Goal: Task Accomplishment & Management: Use online tool/utility

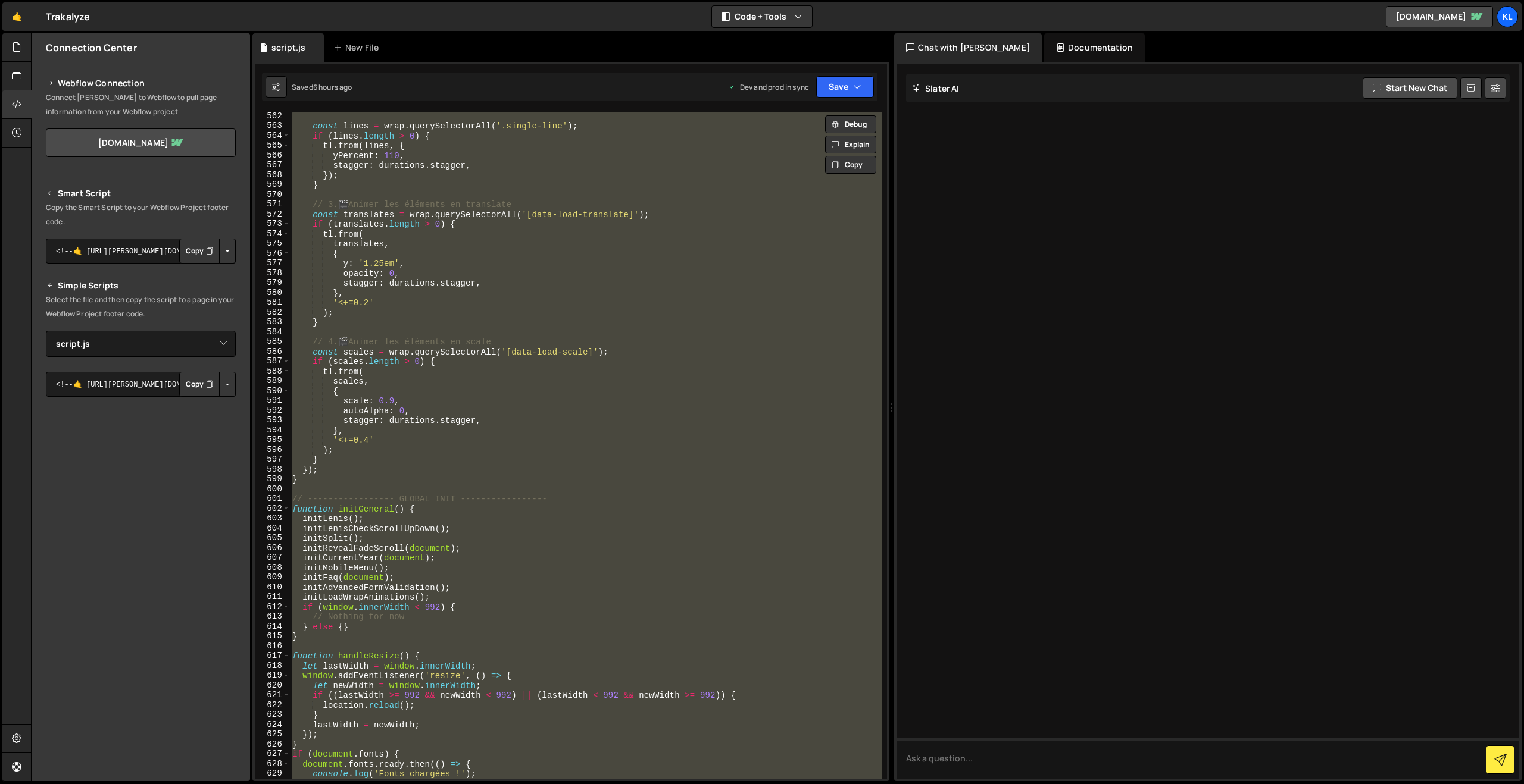
select select "45640"
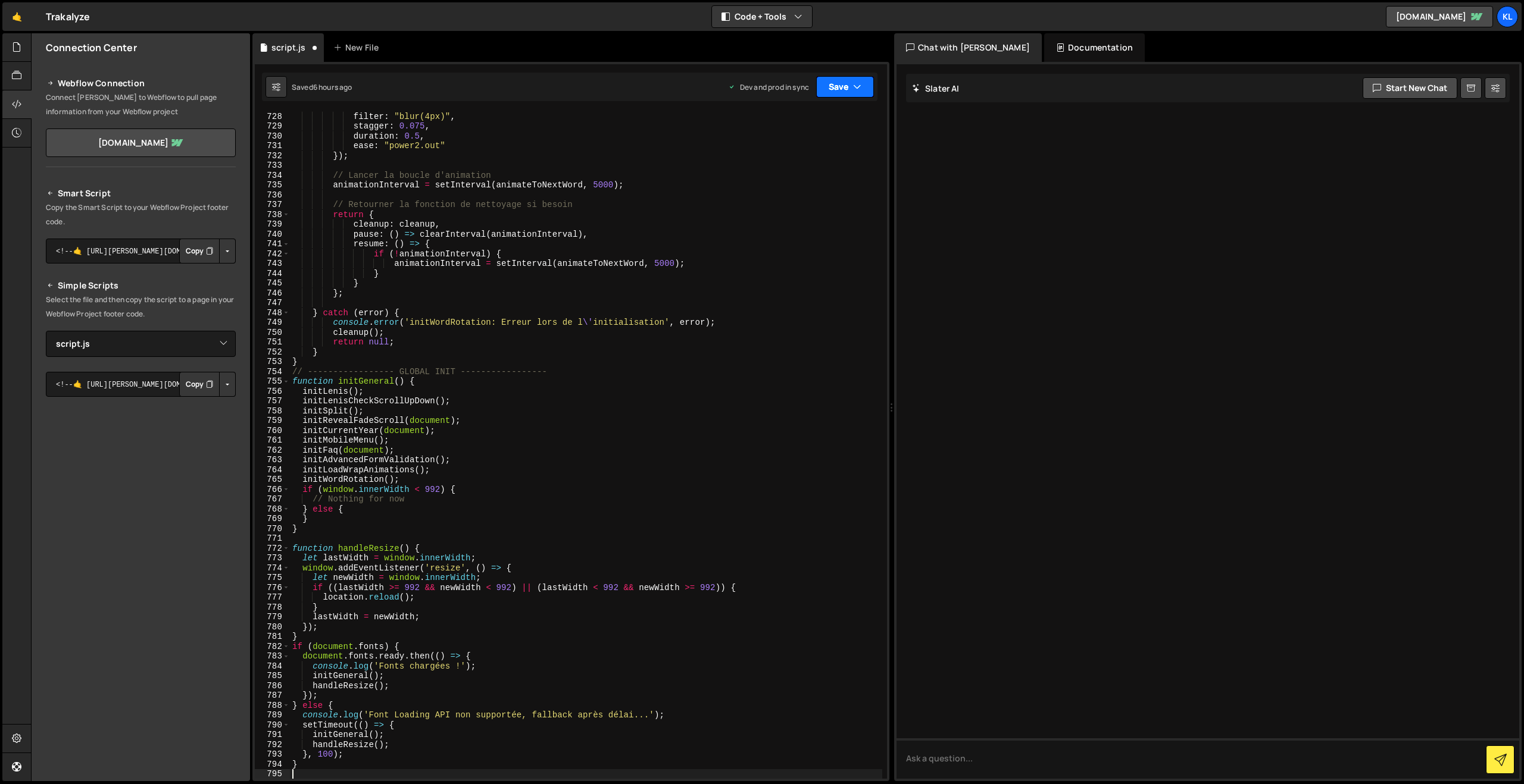
click at [842, 84] on button "Save" at bounding box center [844, 86] width 58 height 21
click at [792, 152] on div "Save to Production S" at bounding box center [804, 155] width 124 height 12
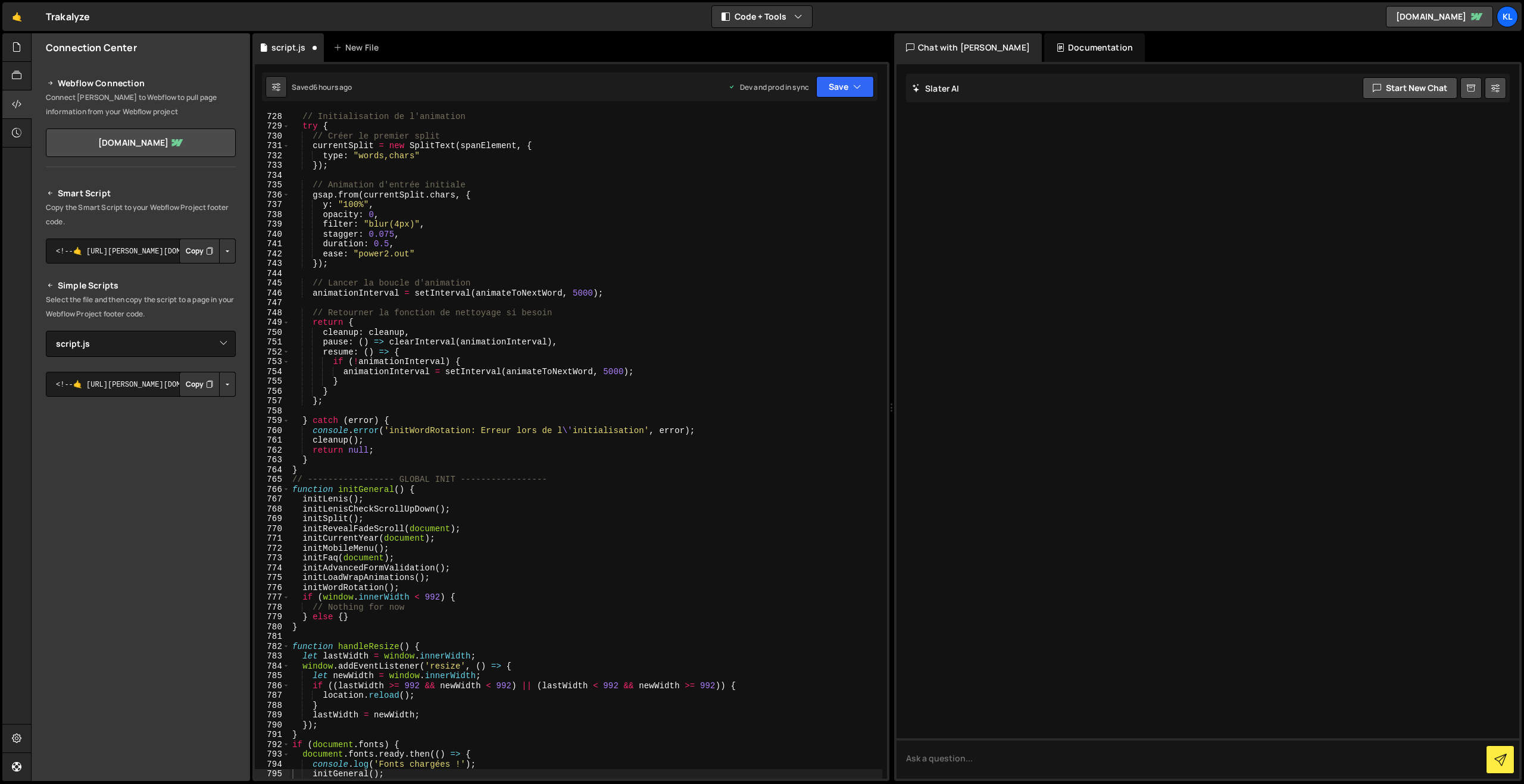
scroll to position [7138, 0]
drag, startPoint x: 798, startPoint y: 390, endPoint x: 784, endPoint y: 373, distance: 22.0
click at [800, 390] on div "// Initialisation de l'animation try { // Créer le premier split currentSplit =…" at bounding box center [586, 454] width 592 height 687
type textarea "}"
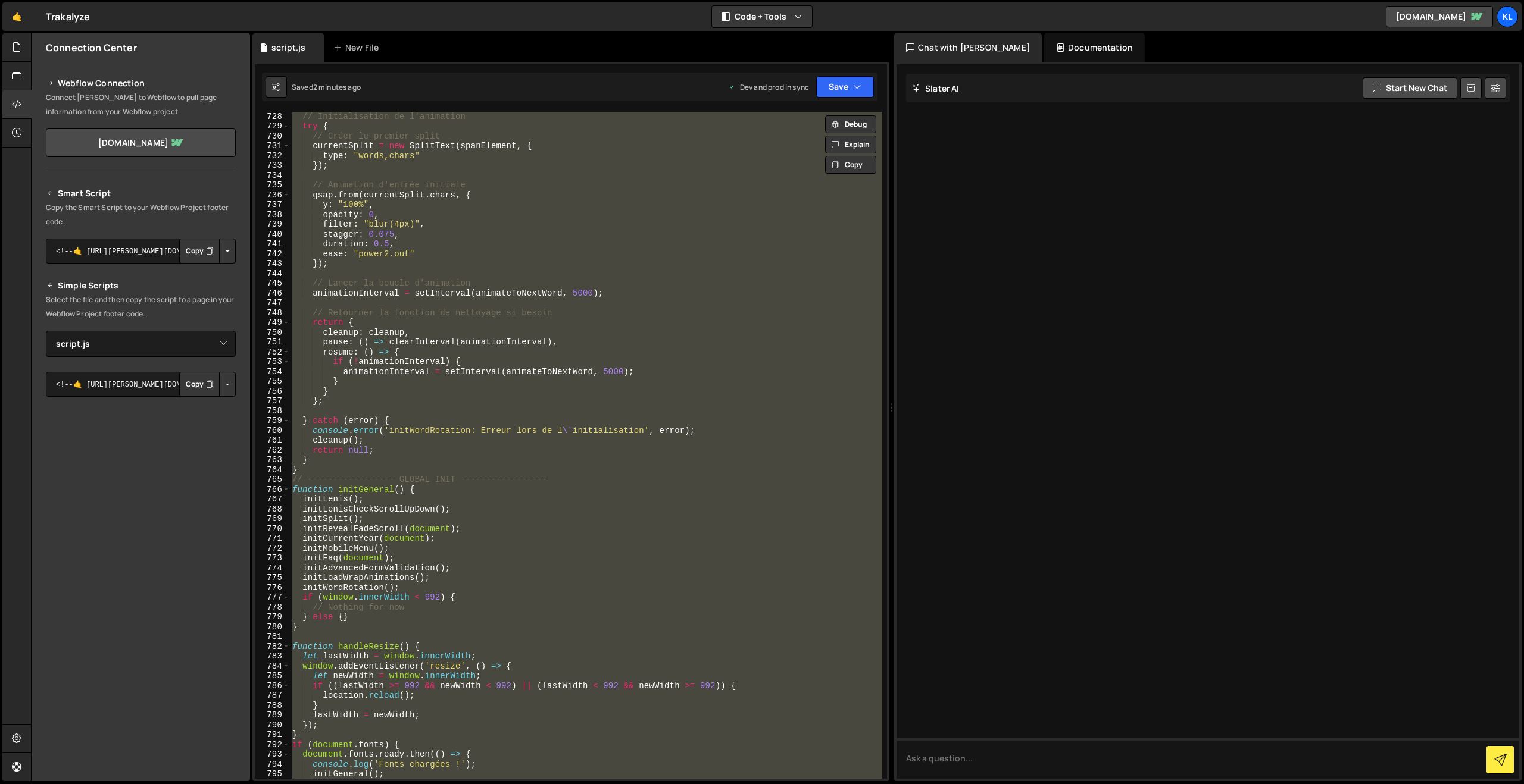
paste textarea
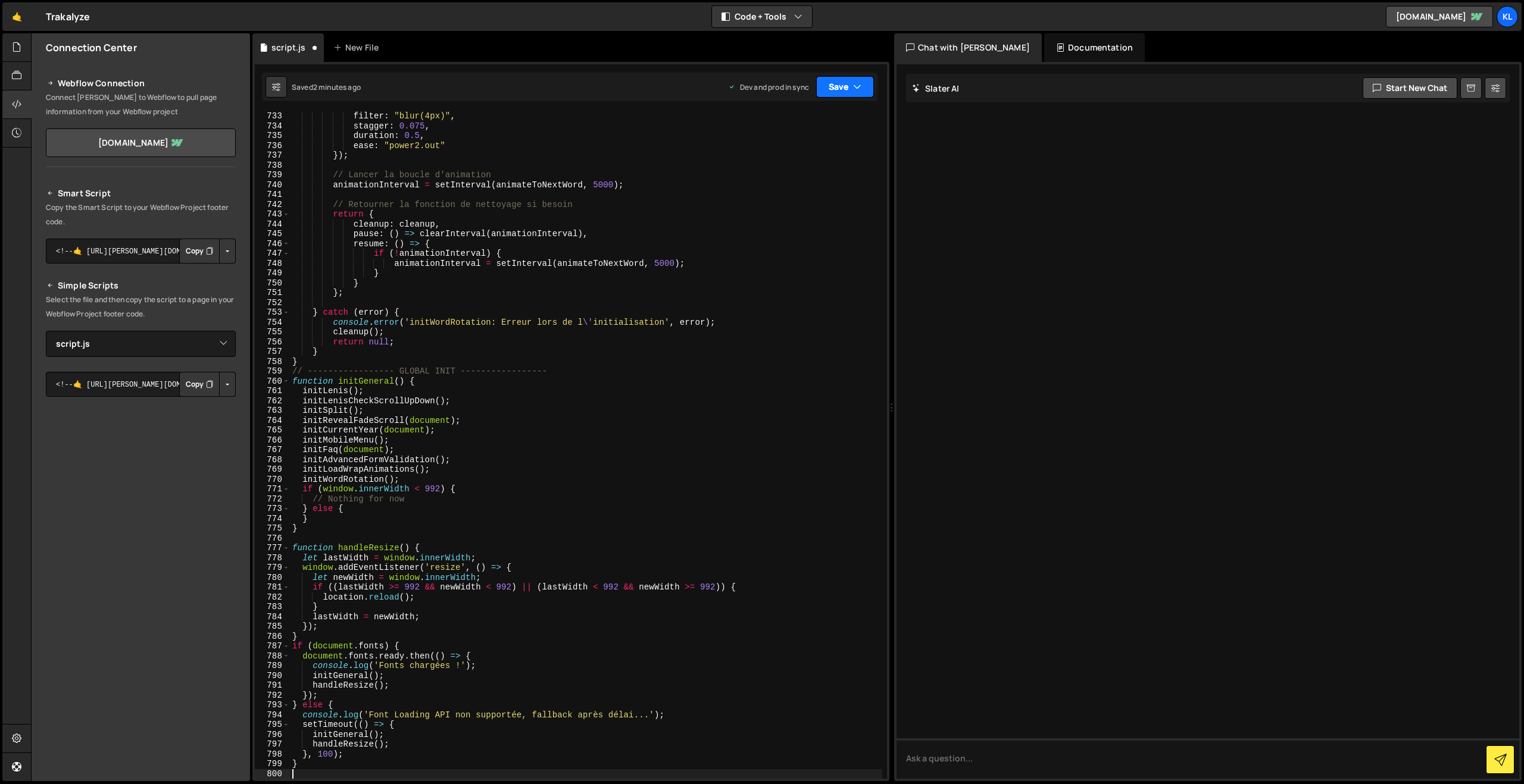
scroll to position [7207, 0]
click at [848, 85] on button "Save" at bounding box center [844, 86] width 58 height 21
drag, startPoint x: 788, startPoint y: 159, endPoint x: 558, endPoint y: 18, distance: 269.8
click at [788, 159] on div "Save to Production S" at bounding box center [804, 155] width 124 height 12
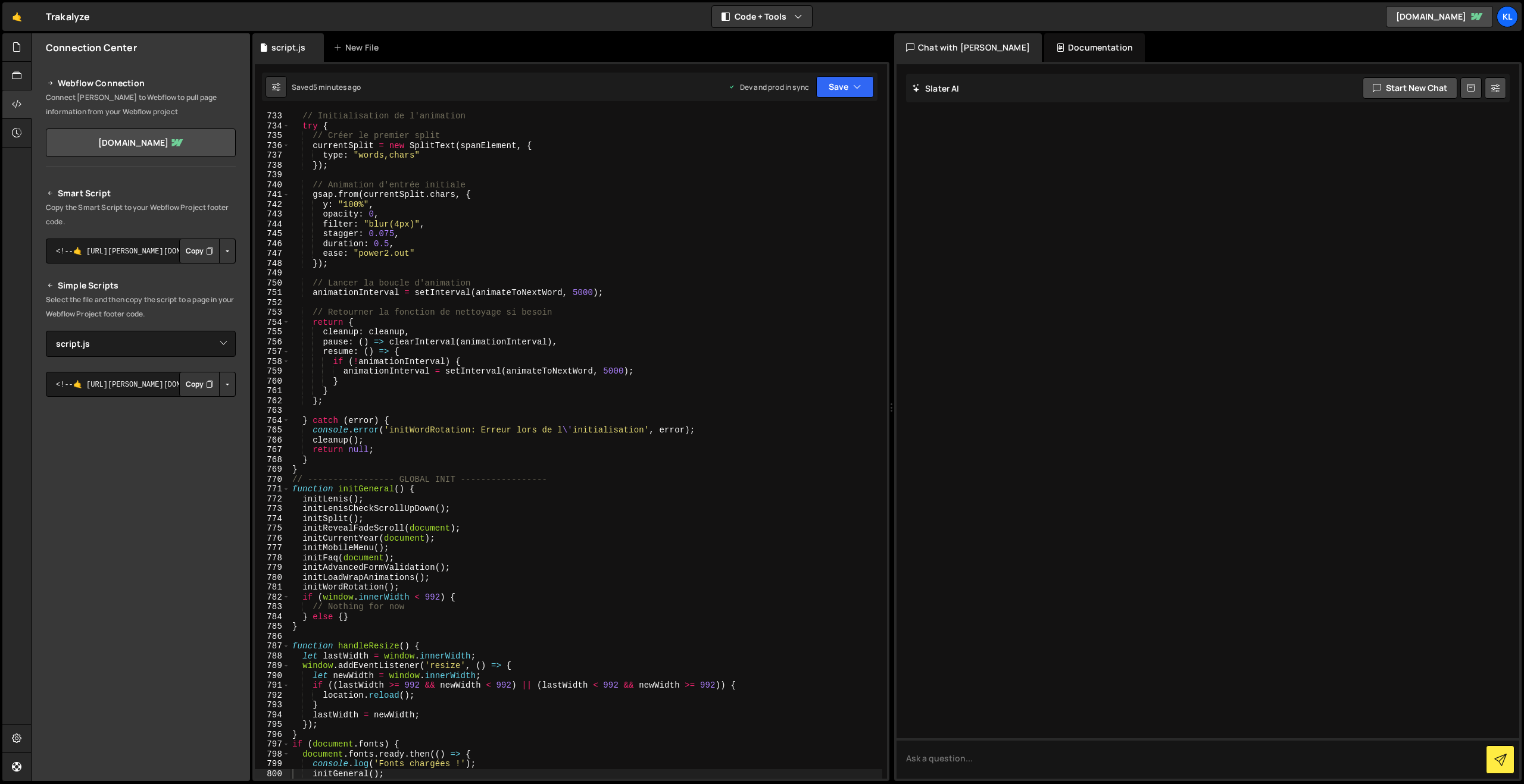
drag, startPoint x: 770, startPoint y: 367, endPoint x: 762, endPoint y: 355, distance: 14.4
click at [768, 363] on div "// Initialisation de l'animation try { // Créer le premier split currentSplit =…" at bounding box center [586, 454] width 592 height 687
type textarea "}"
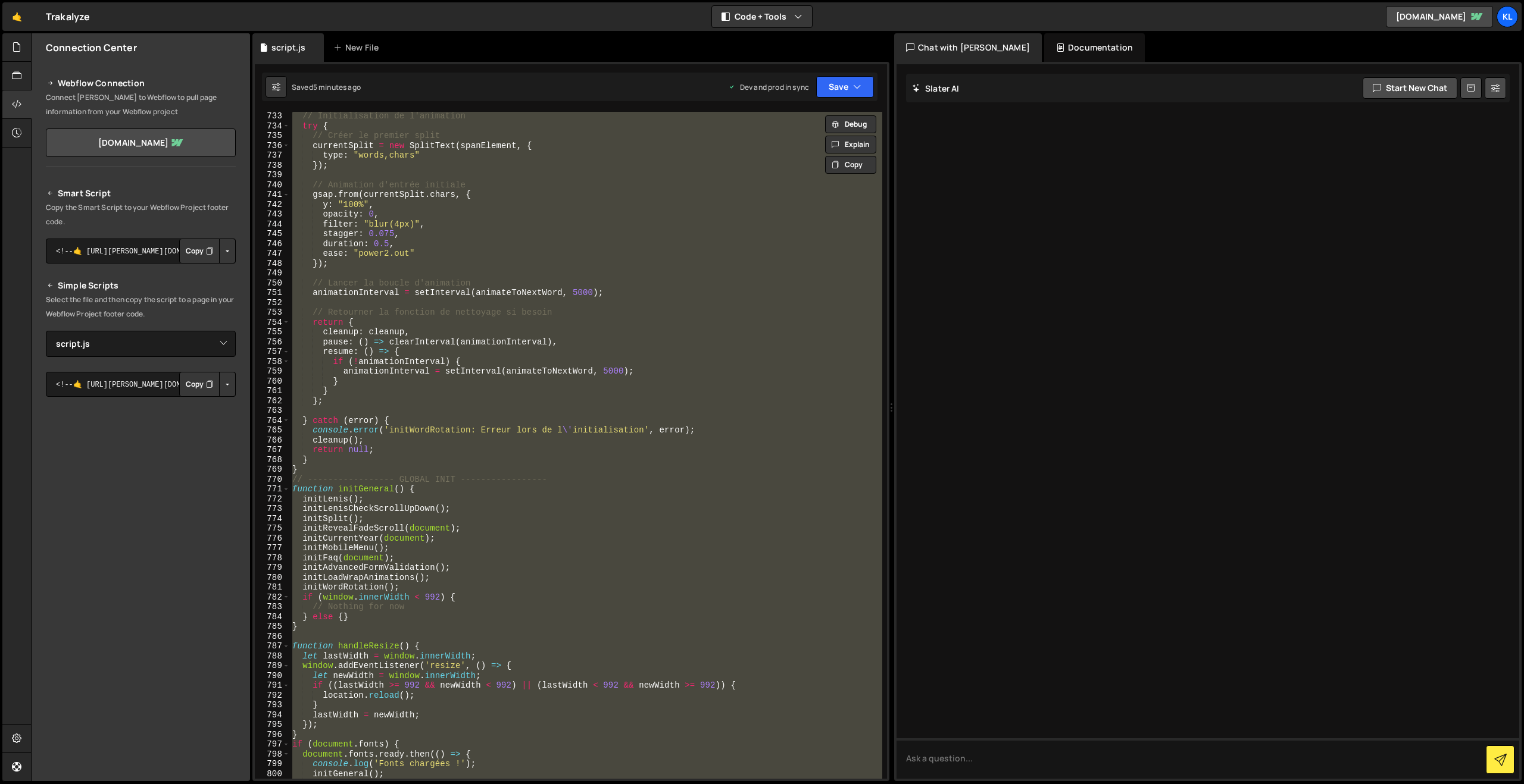
paste textarea
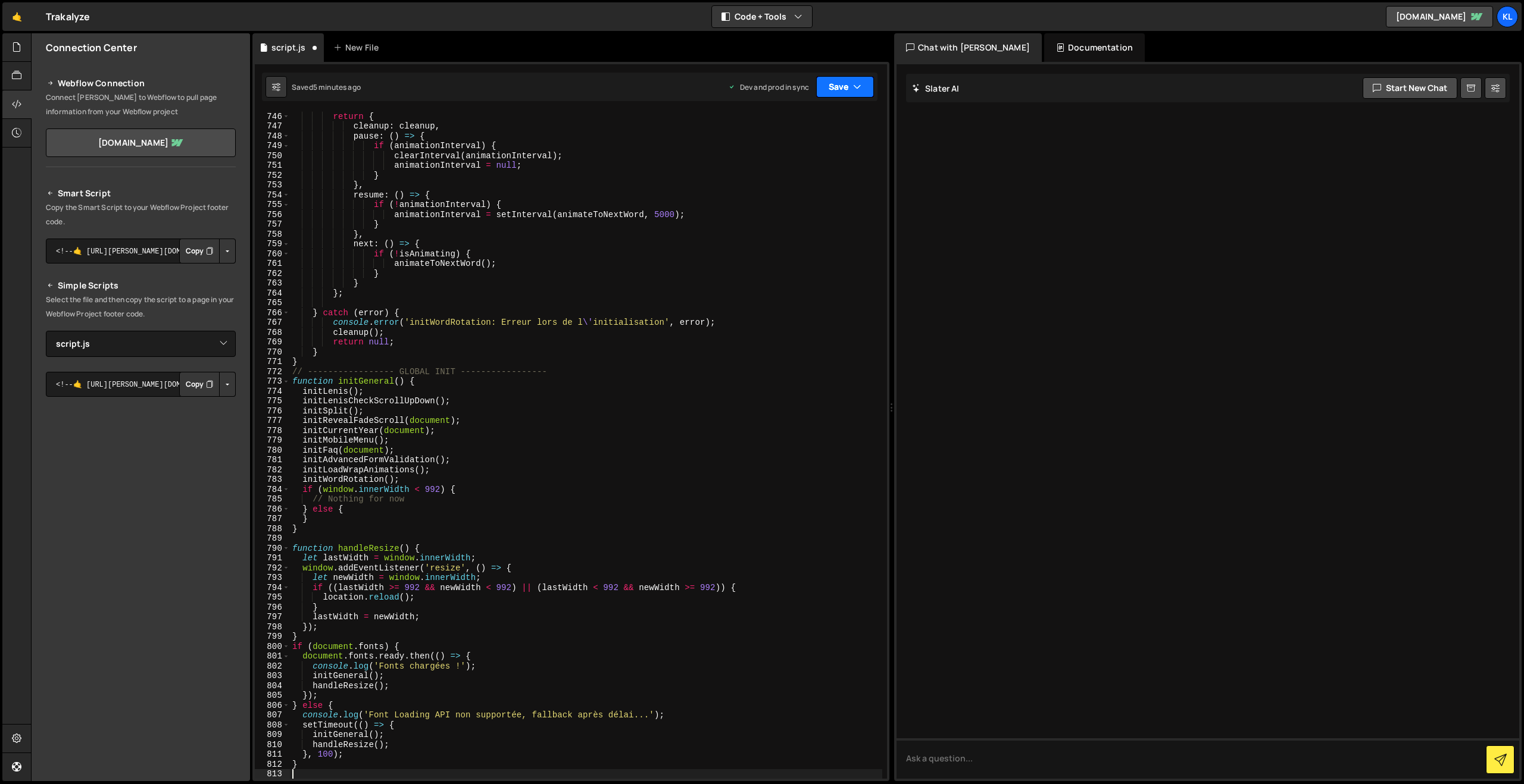
click at [838, 85] on button "Save" at bounding box center [844, 86] width 58 height 21
drag, startPoint x: 795, startPoint y: 158, endPoint x: 780, endPoint y: 149, distance: 17.5
click at [795, 158] on div "Save to Production S" at bounding box center [804, 155] width 124 height 12
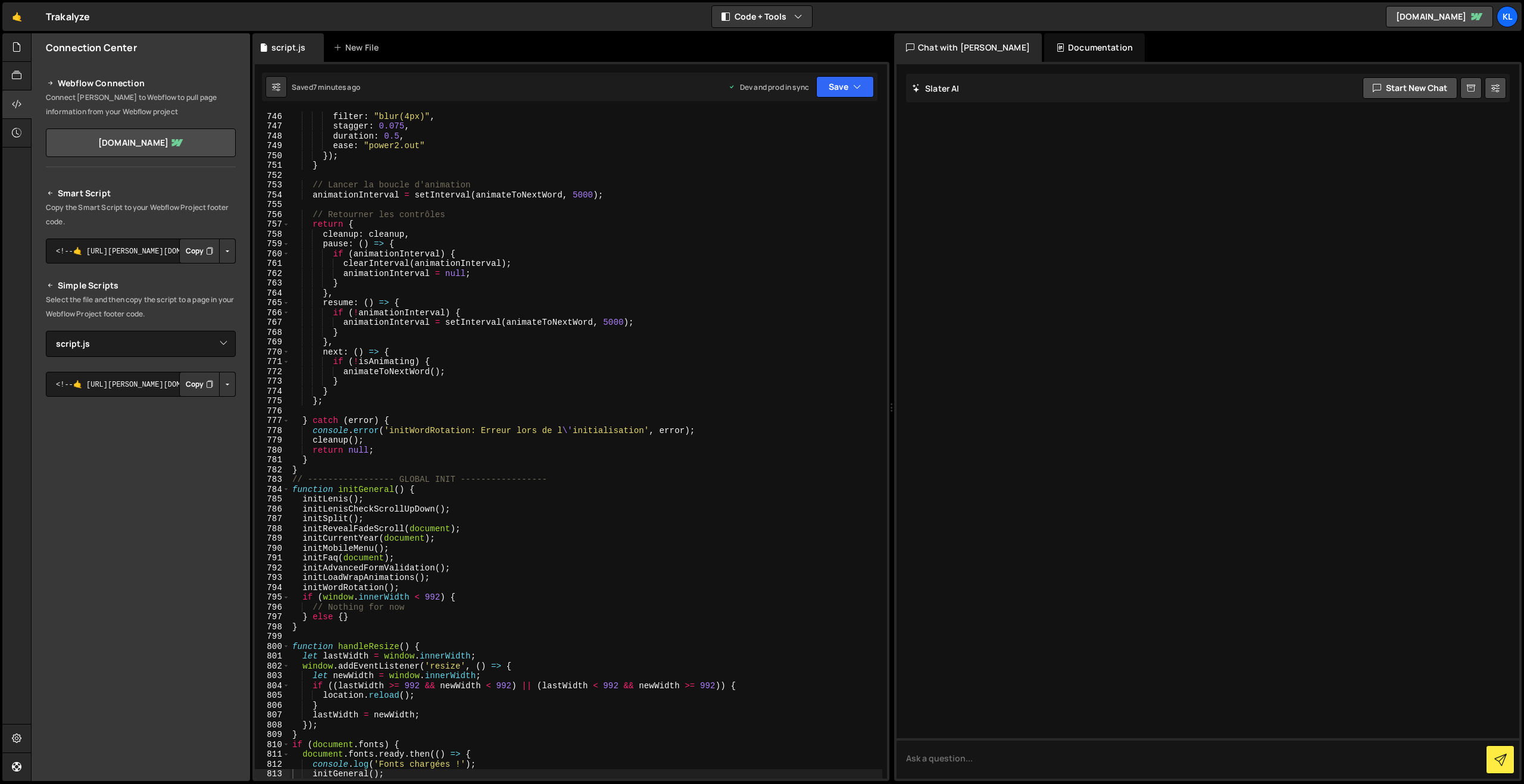
click at [676, 239] on div "filter : "blur(4px)" , stagger : 0.075 , duration : 0.5 , ease : "power2.out" }…" at bounding box center [586, 454] width 592 height 687
type textarea "}"
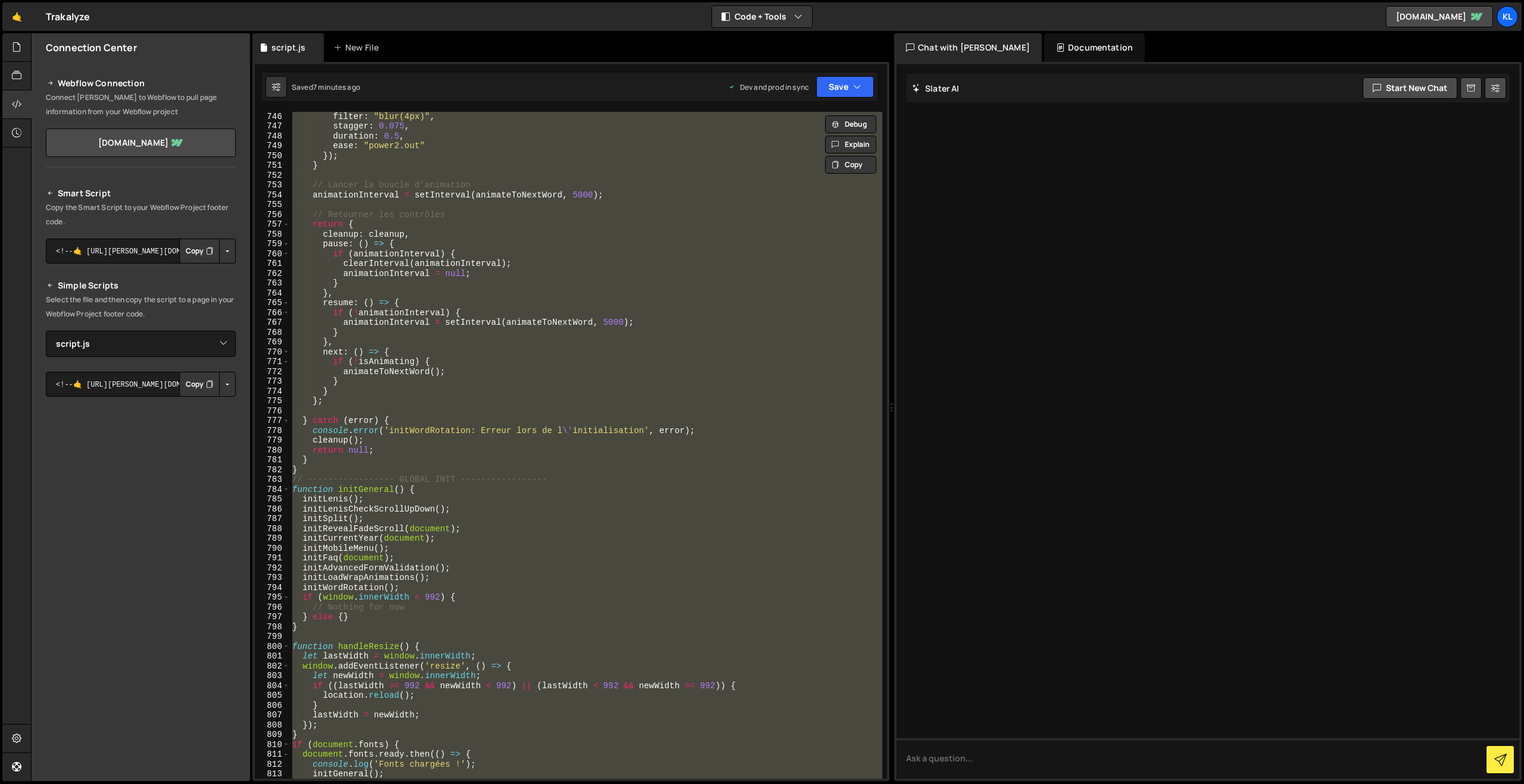
paste textarea
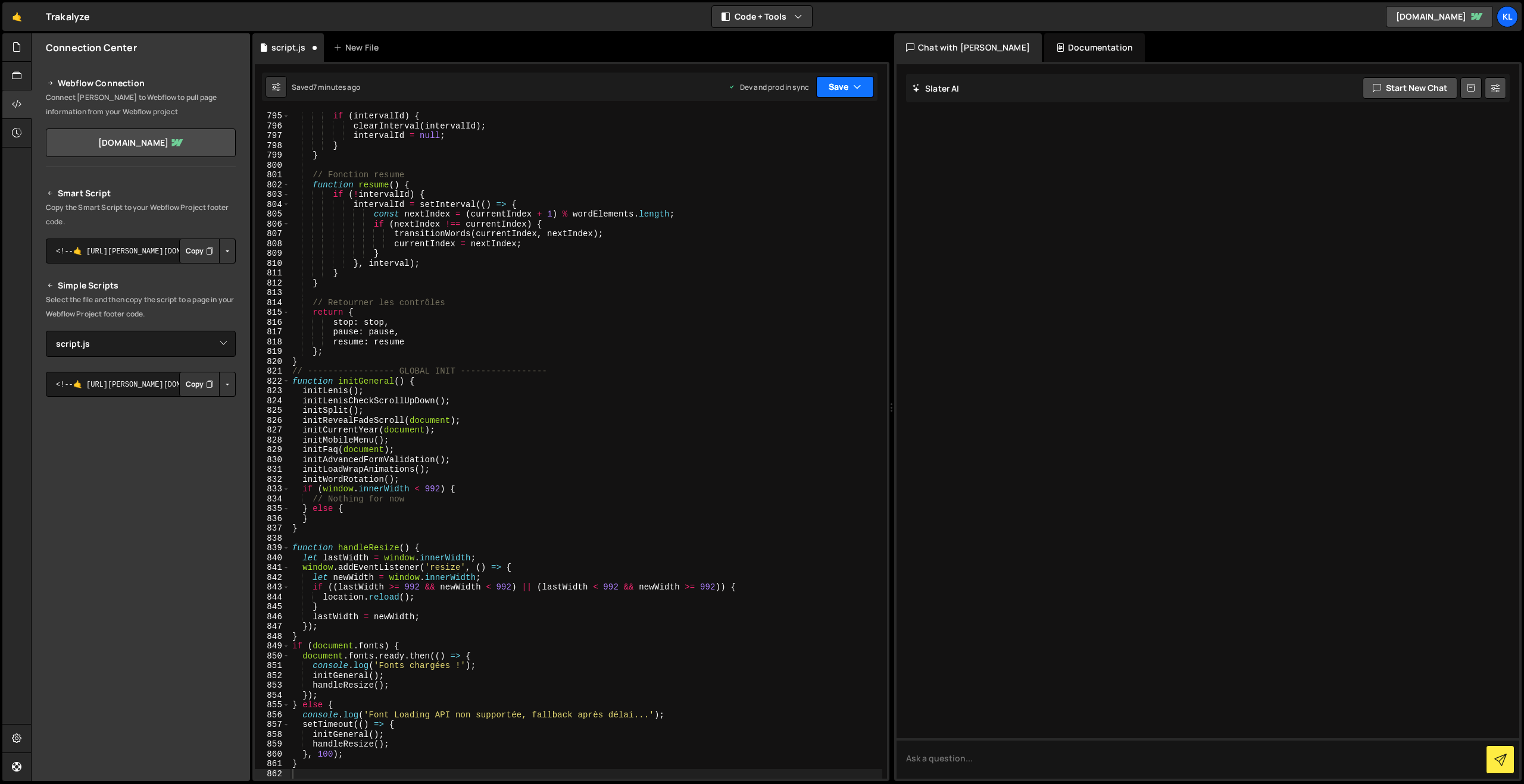
click at [832, 87] on button "Save" at bounding box center [844, 86] width 58 height 21
click at [778, 154] on div "Save to Production S" at bounding box center [804, 155] width 124 height 12
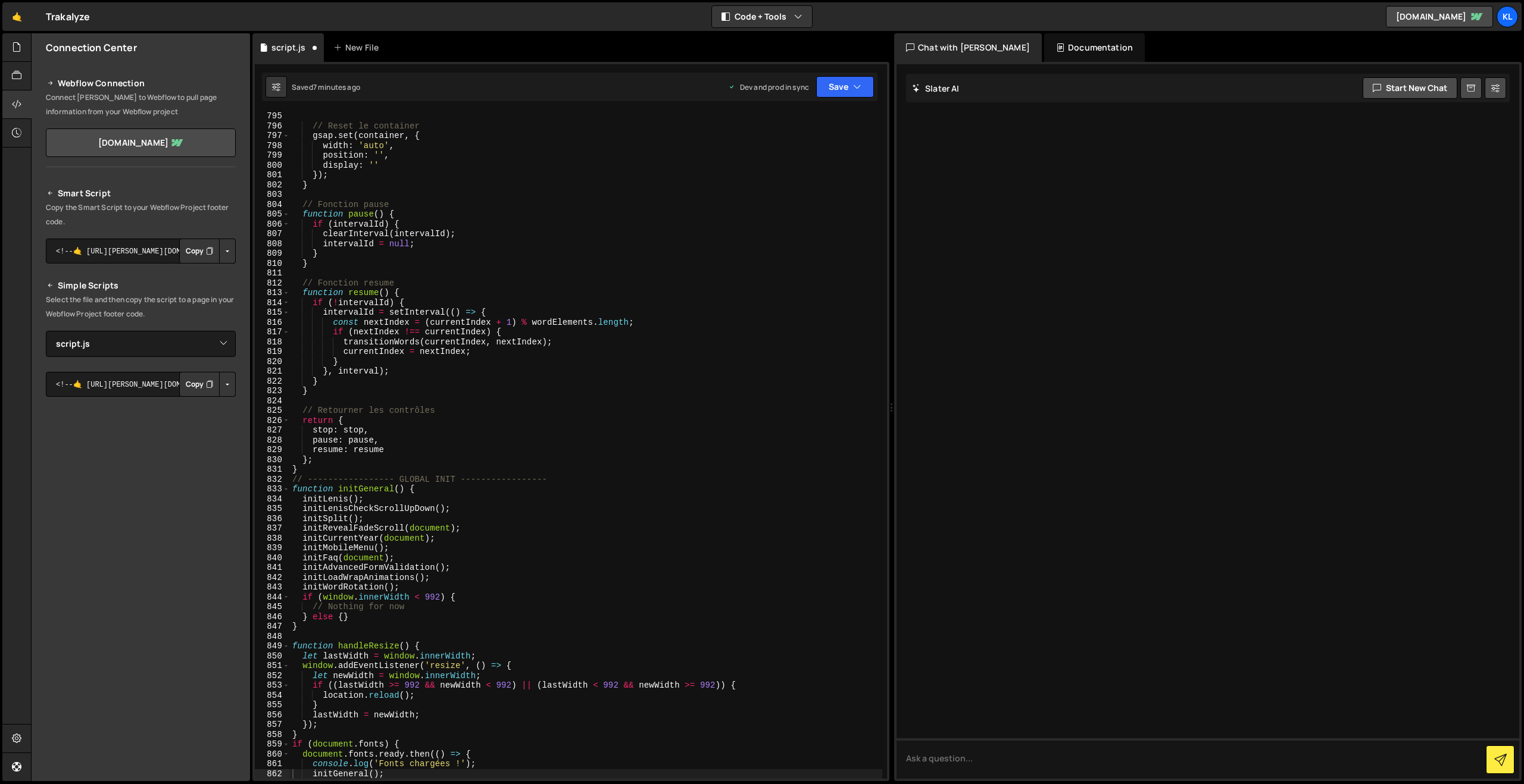
scroll to position [7796, 0]
click at [703, 303] on div "// Reset le container gsap . set ( container , { width : 'auto' , position : ''…" at bounding box center [586, 454] width 592 height 687
type textarea "}"
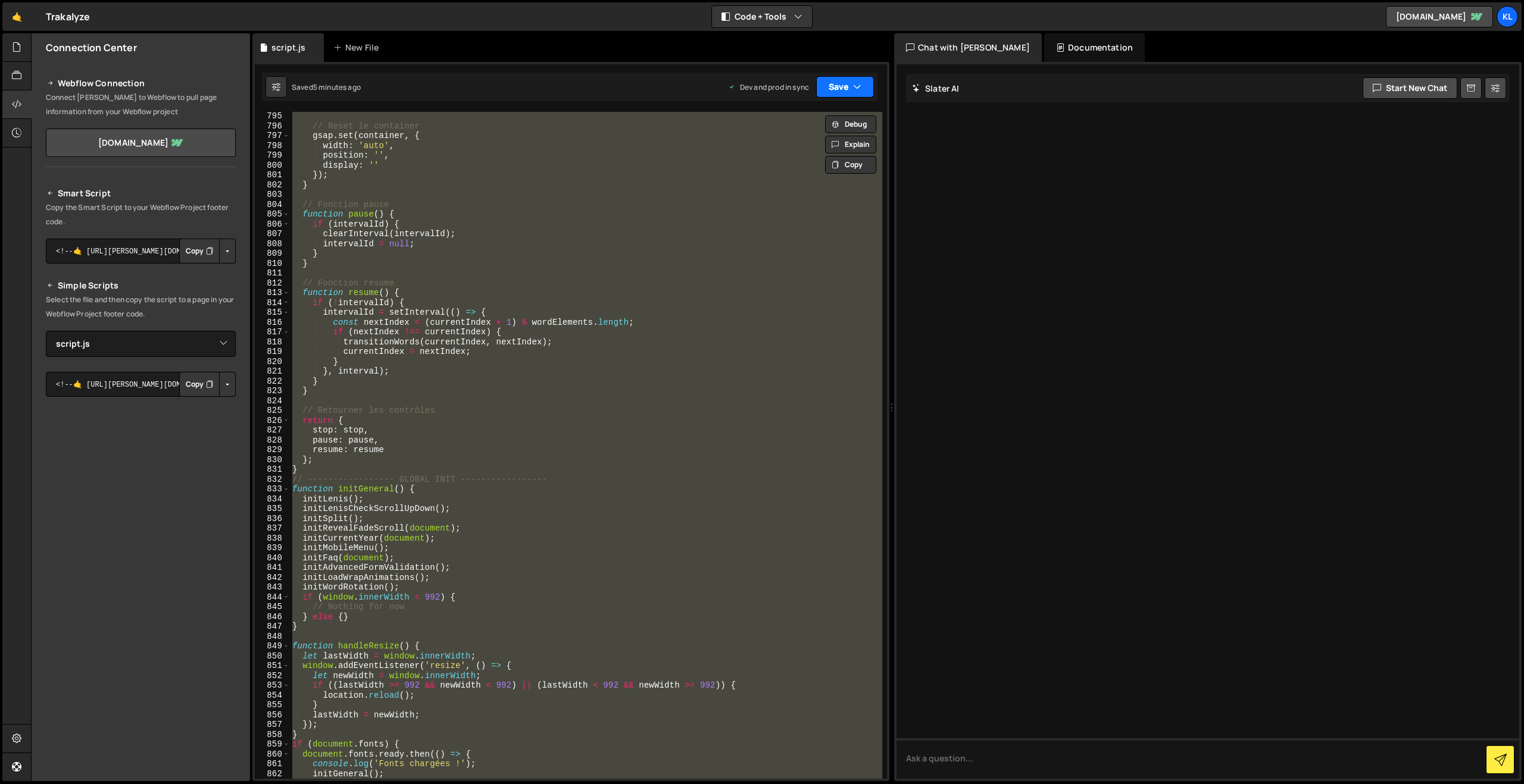
paste textarea
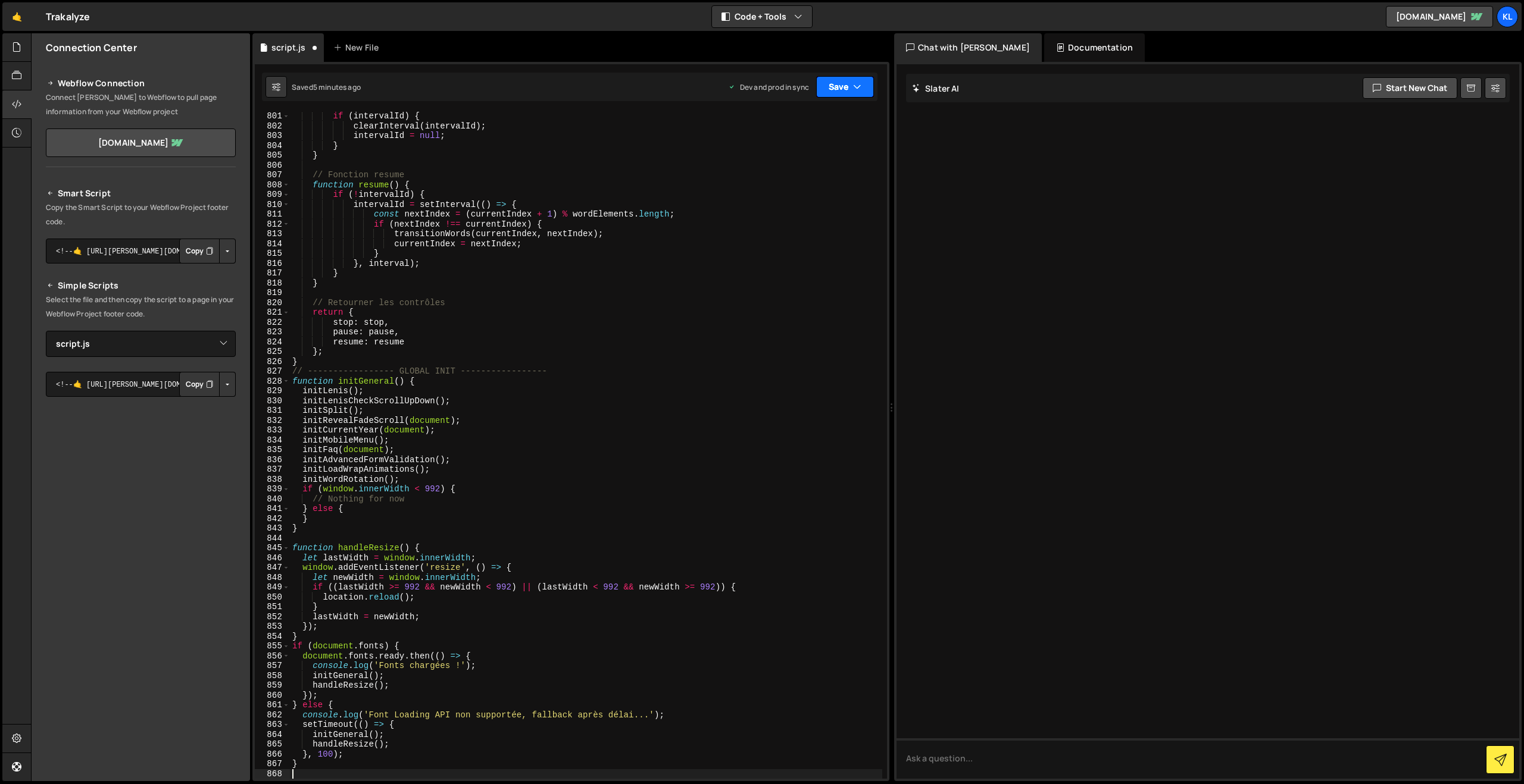
click at [843, 83] on button "Save" at bounding box center [844, 86] width 58 height 21
click at [797, 159] on div "Save to Production S" at bounding box center [804, 155] width 124 height 12
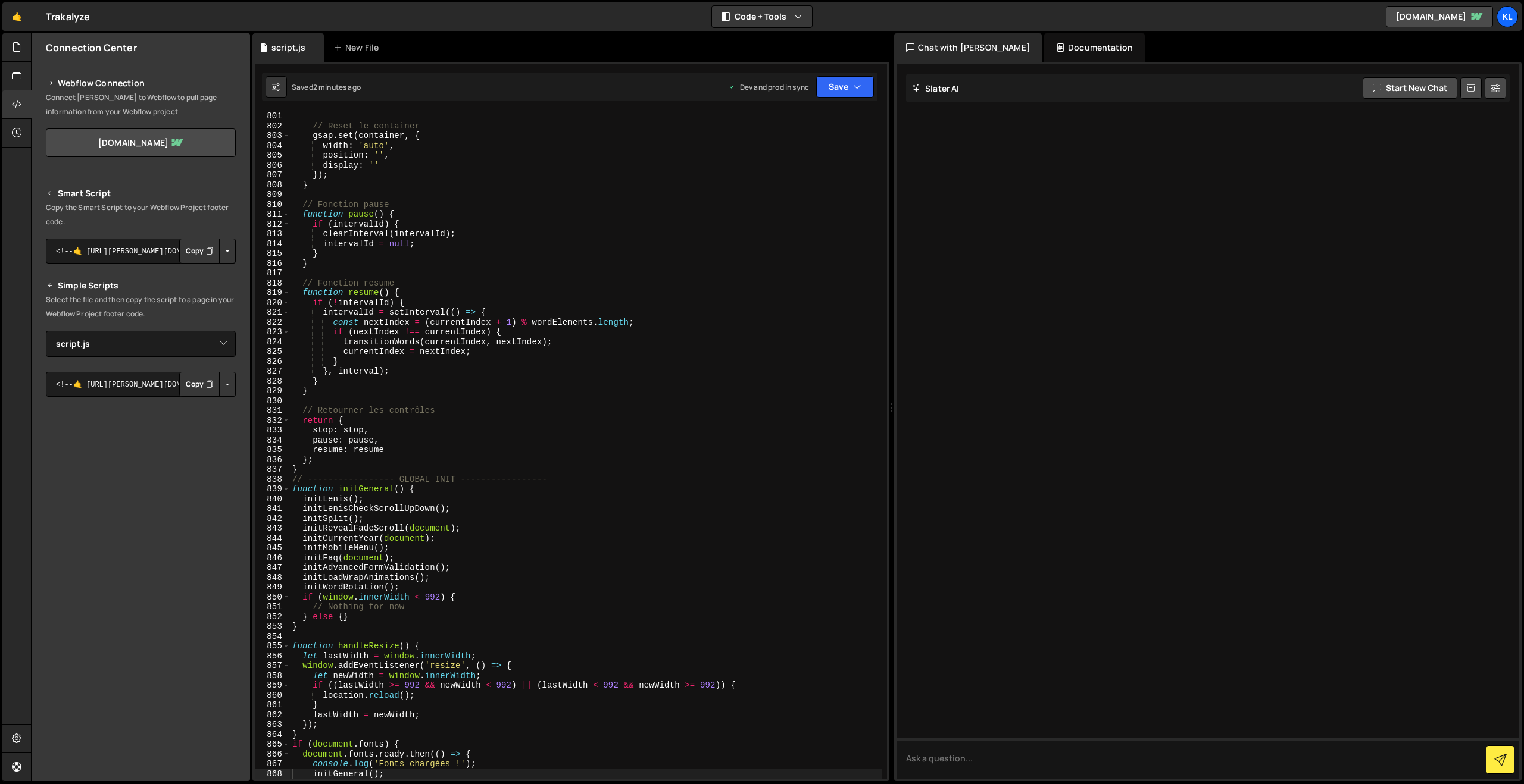
drag, startPoint x: 618, startPoint y: 392, endPoint x: 625, endPoint y: 366, distance: 26.9
click at [617, 391] on div "// Reset le container gsap . set ( container , { width : 'auto' , position : ''…" at bounding box center [586, 454] width 592 height 687
type textarea "}"
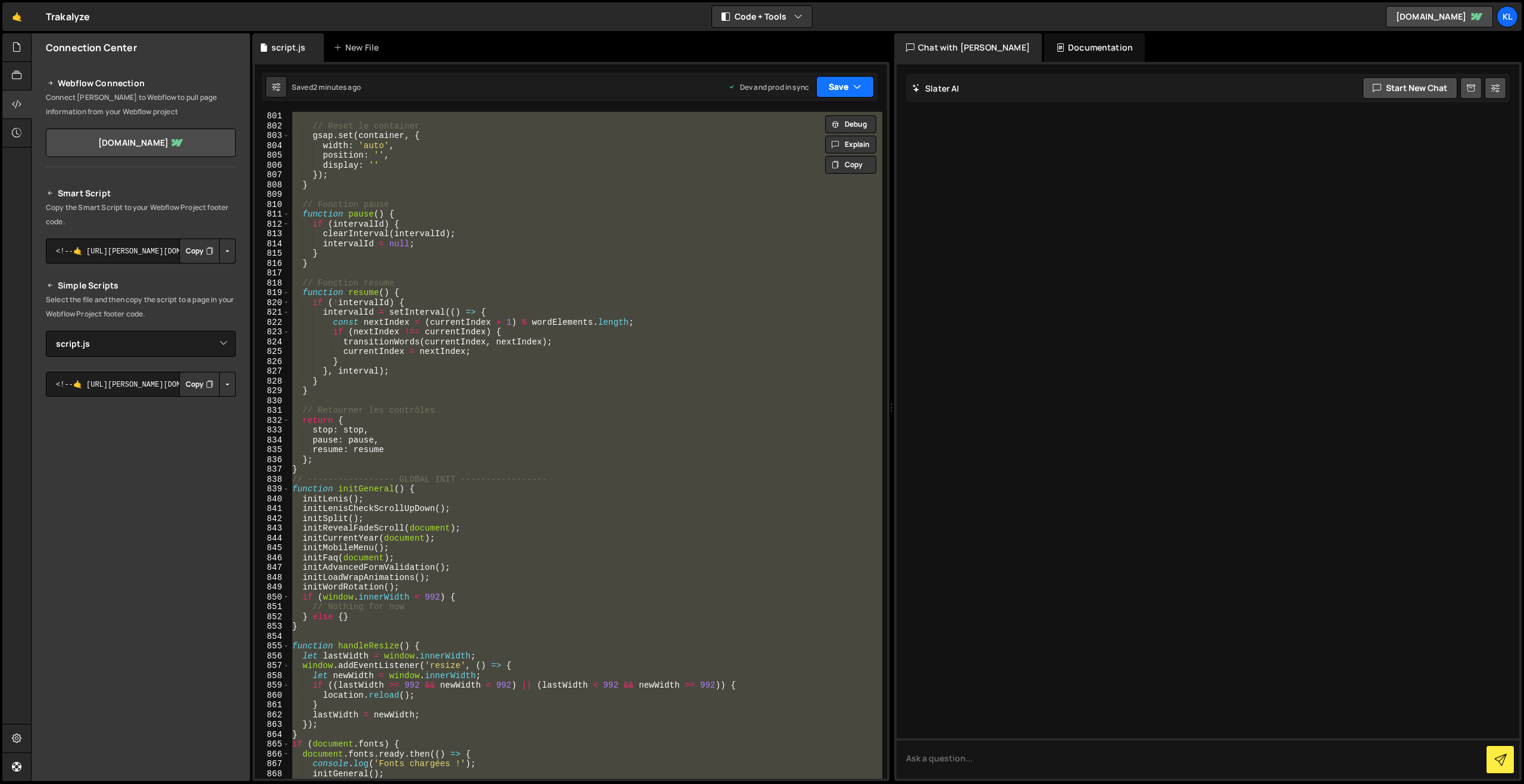
paste textarea
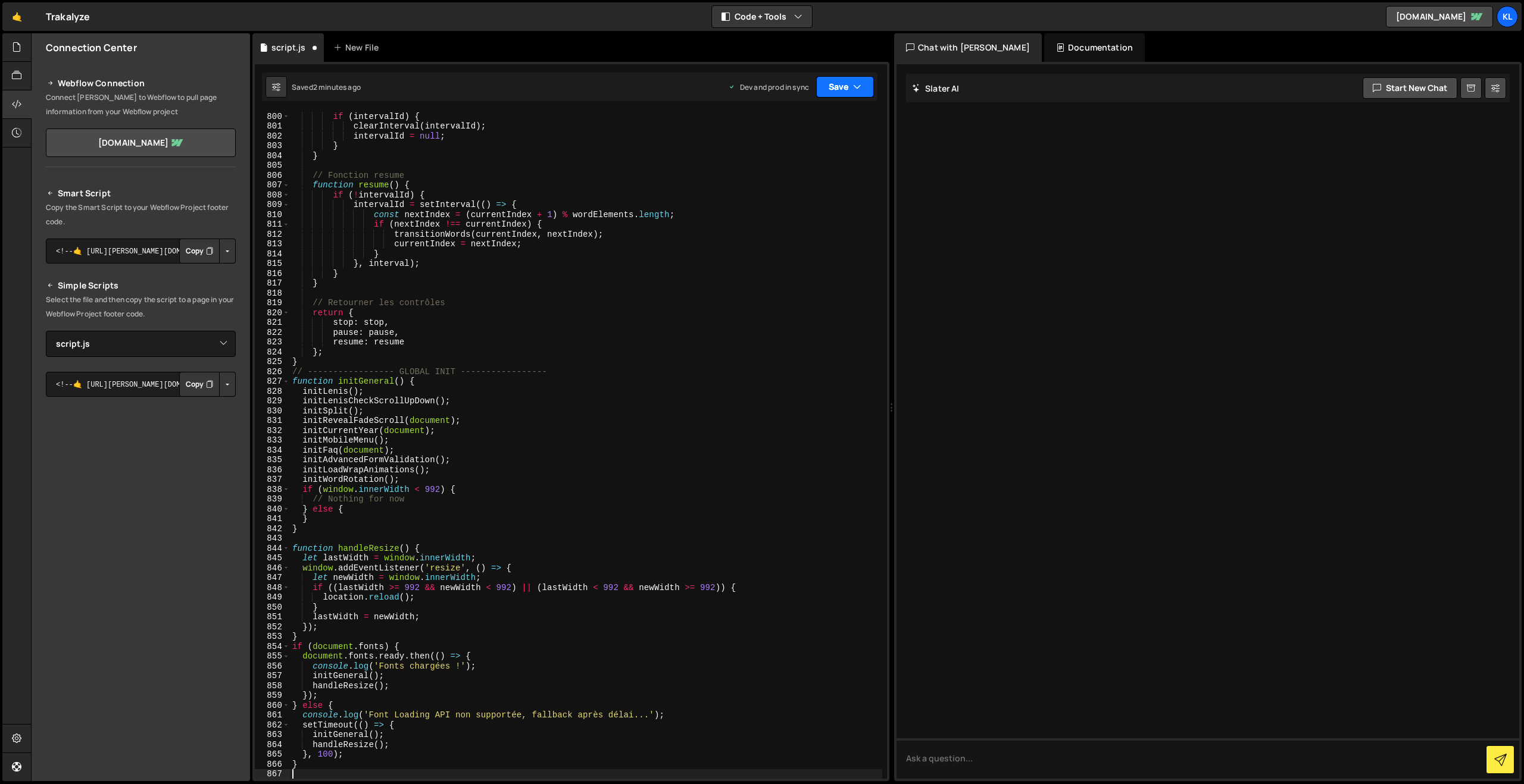
click at [846, 85] on button "Save" at bounding box center [844, 86] width 58 height 21
click at [767, 172] on div "2 minutes ago" at bounding box center [787, 167] width 47 height 10
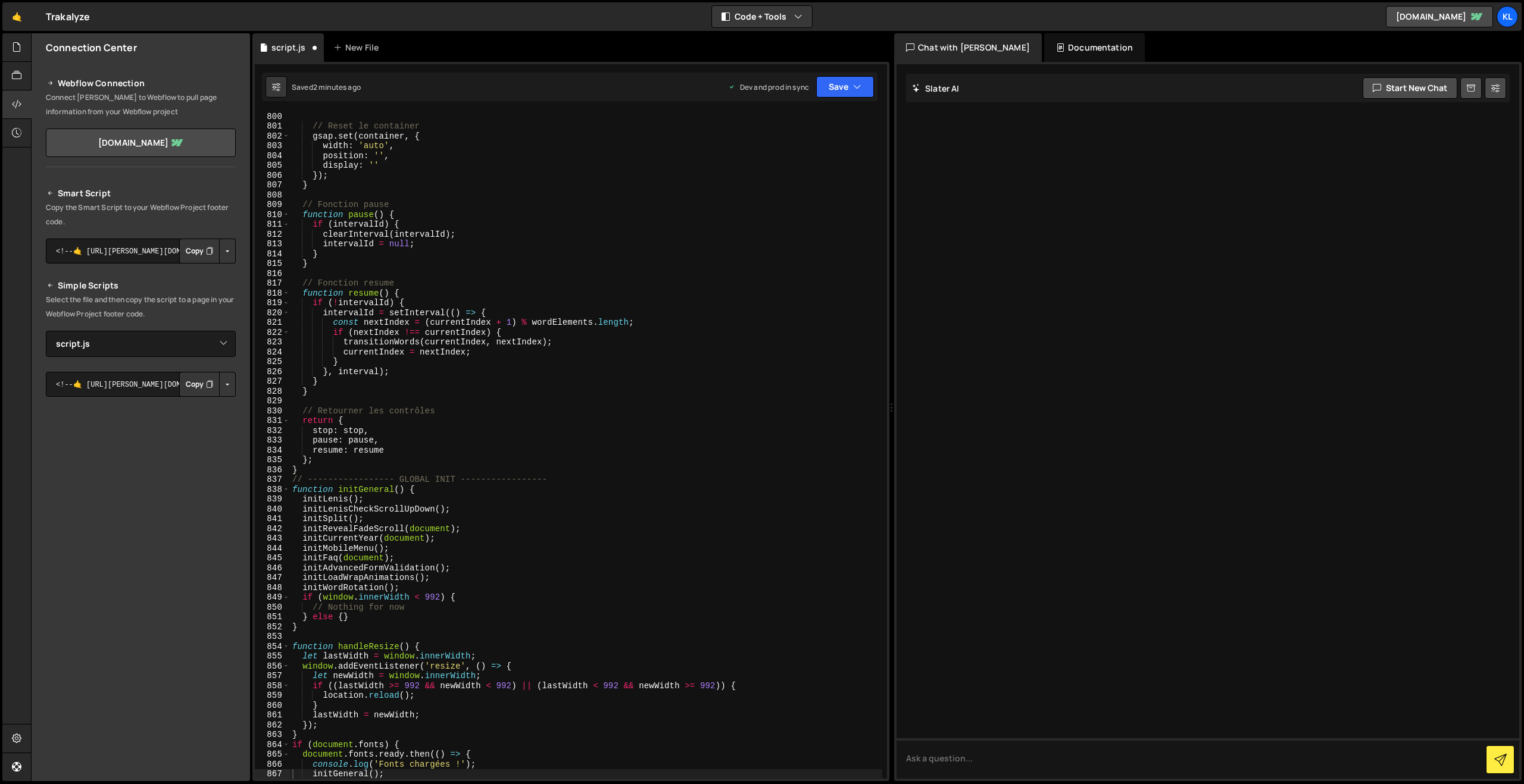
scroll to position [7844, 0]
click at [797, 334] on div "// Reset le container gsap . set ( container , { width : 'auto' , position : ''…" at bounding box center [586, 454] width 592 height 687
type textarea "}"
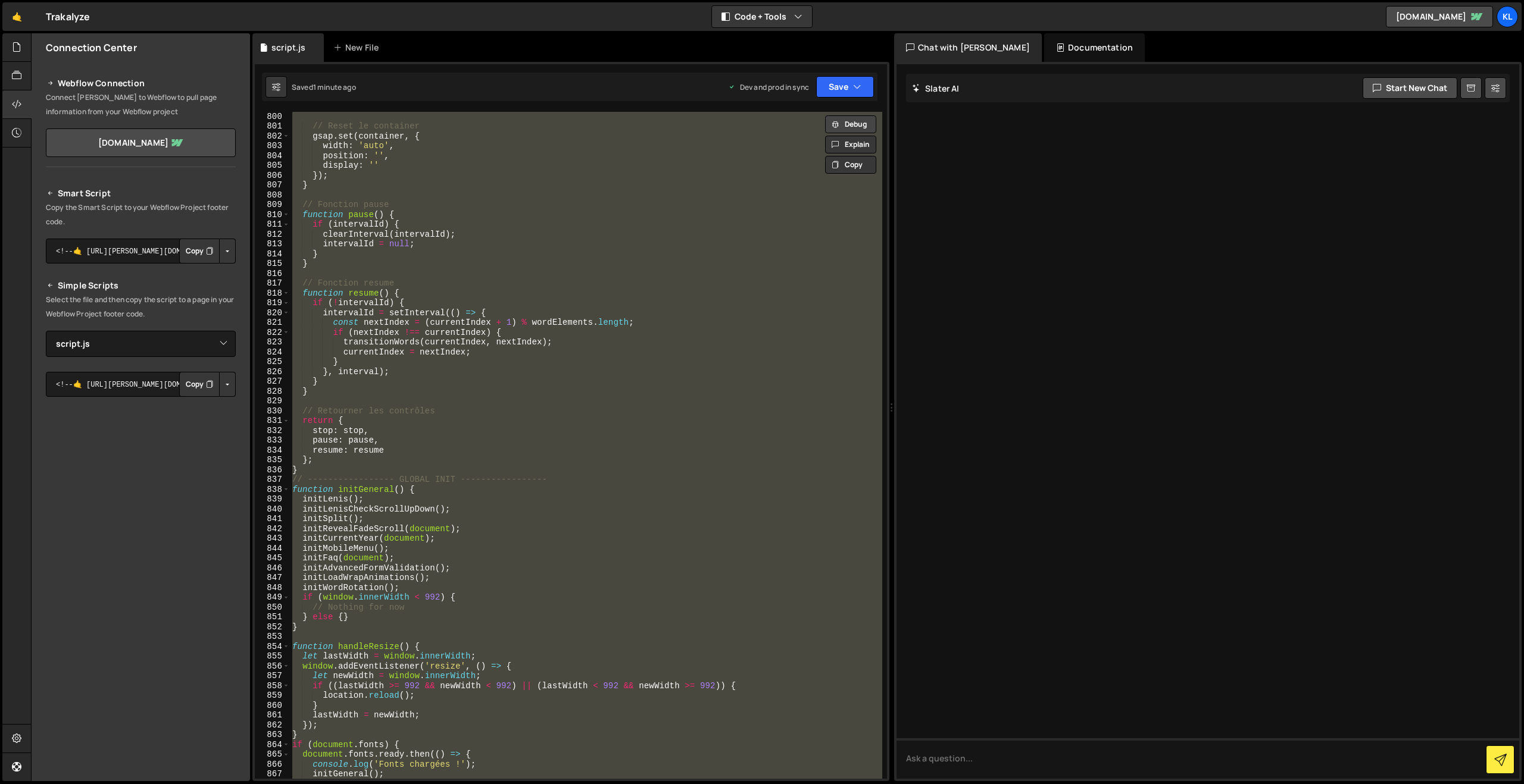
paste textarea
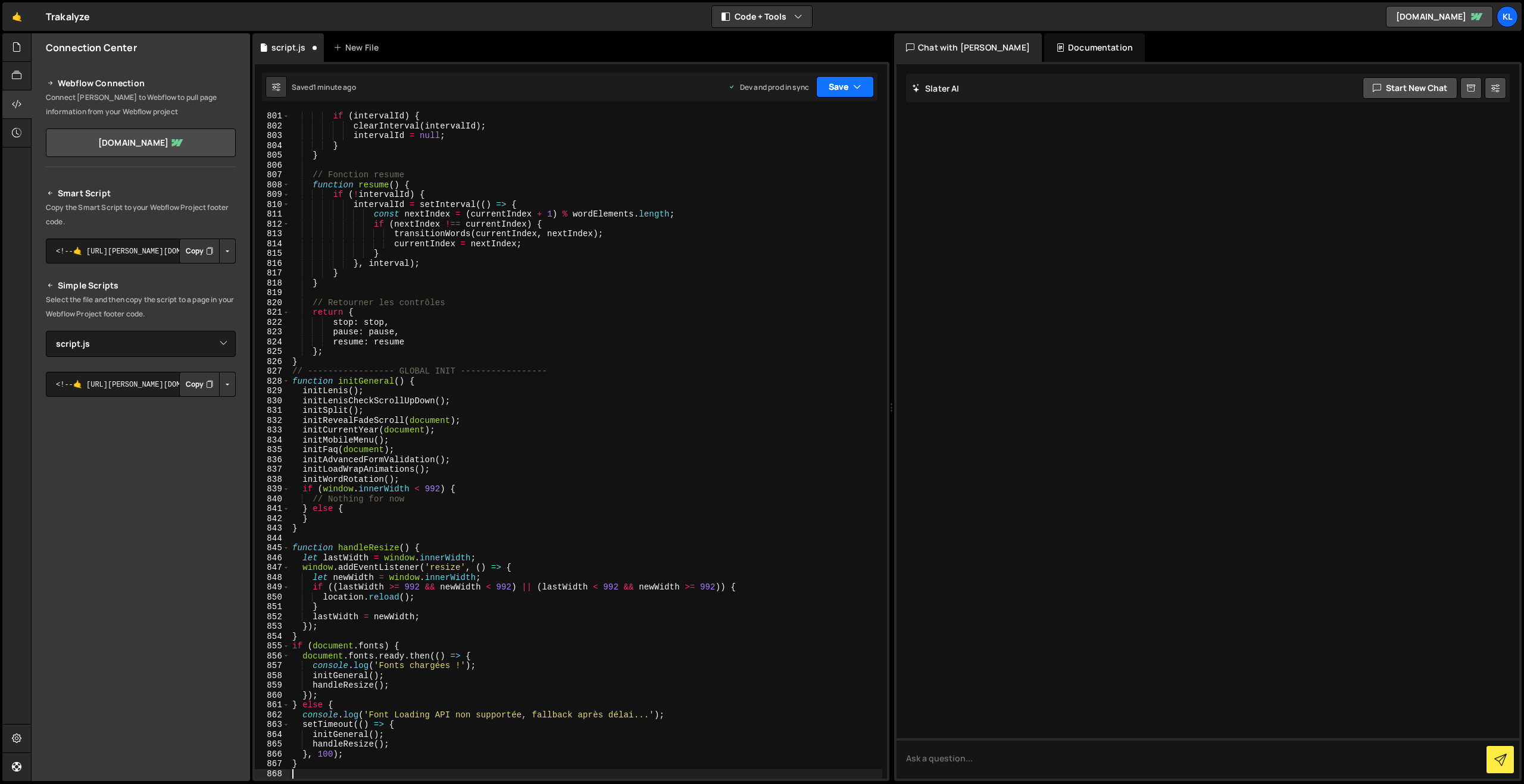
click at [822, 85] on button "Save" at bounding box center [844, 86] width 58 height 21
click at [769, 168] on div "1 minute ago" at bounding box center [784, 167] width 42 height 10
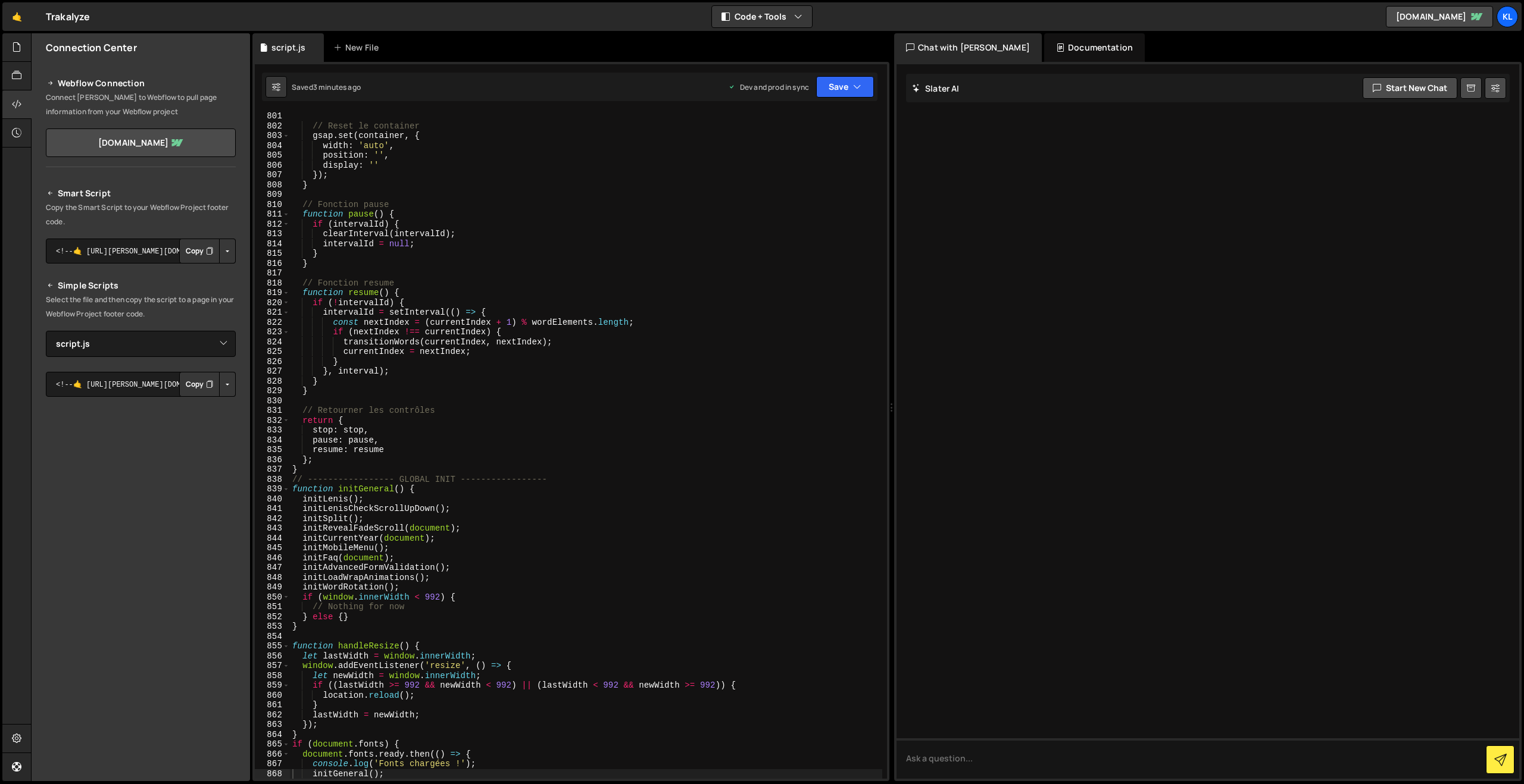
click at [586, 338] on div "// Reset le container gsap . set ( container , { width : 'auto' , position : ''…" at bounding box center [586, 454] width 592 height 687
type textarea "}"
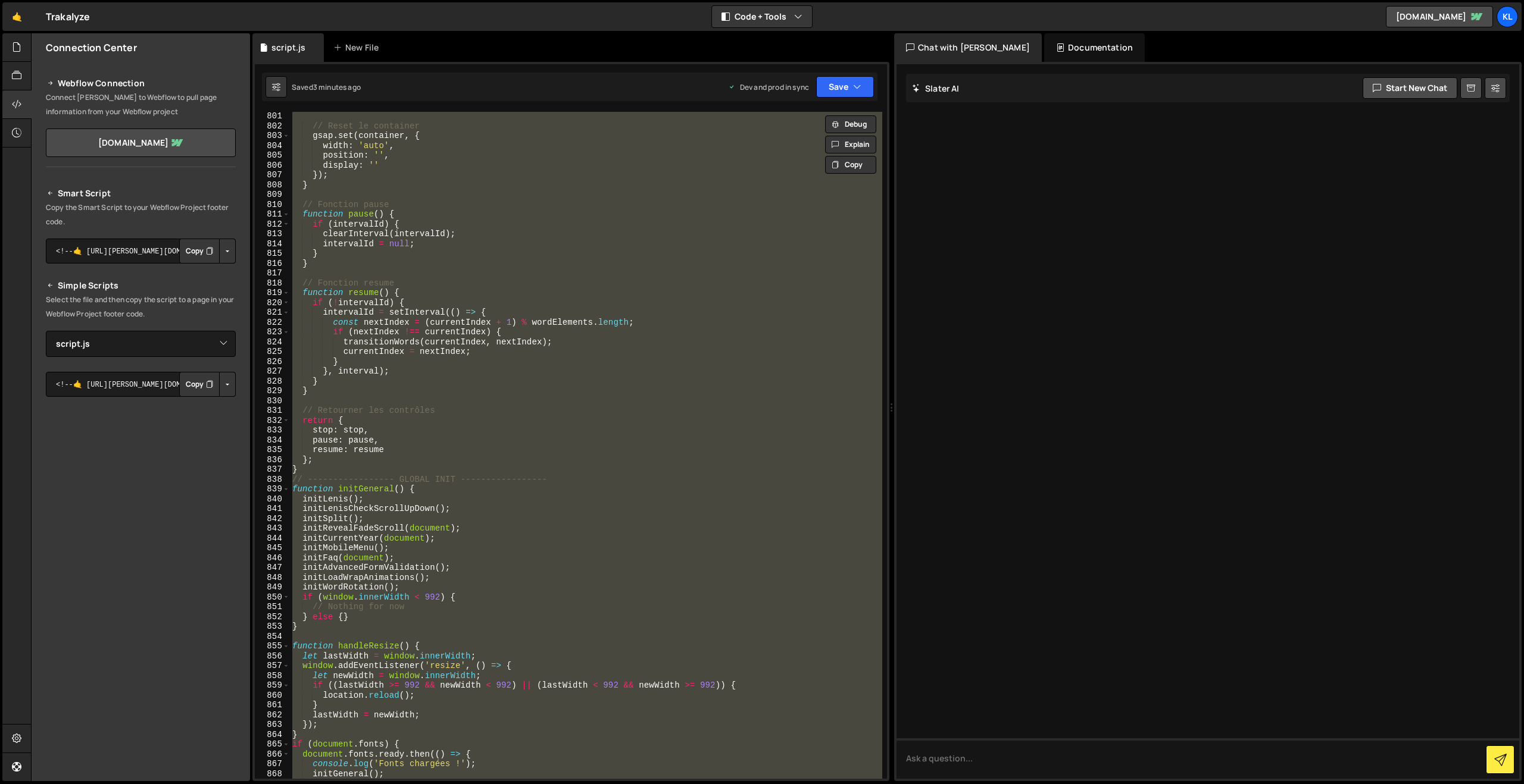
paste textarea
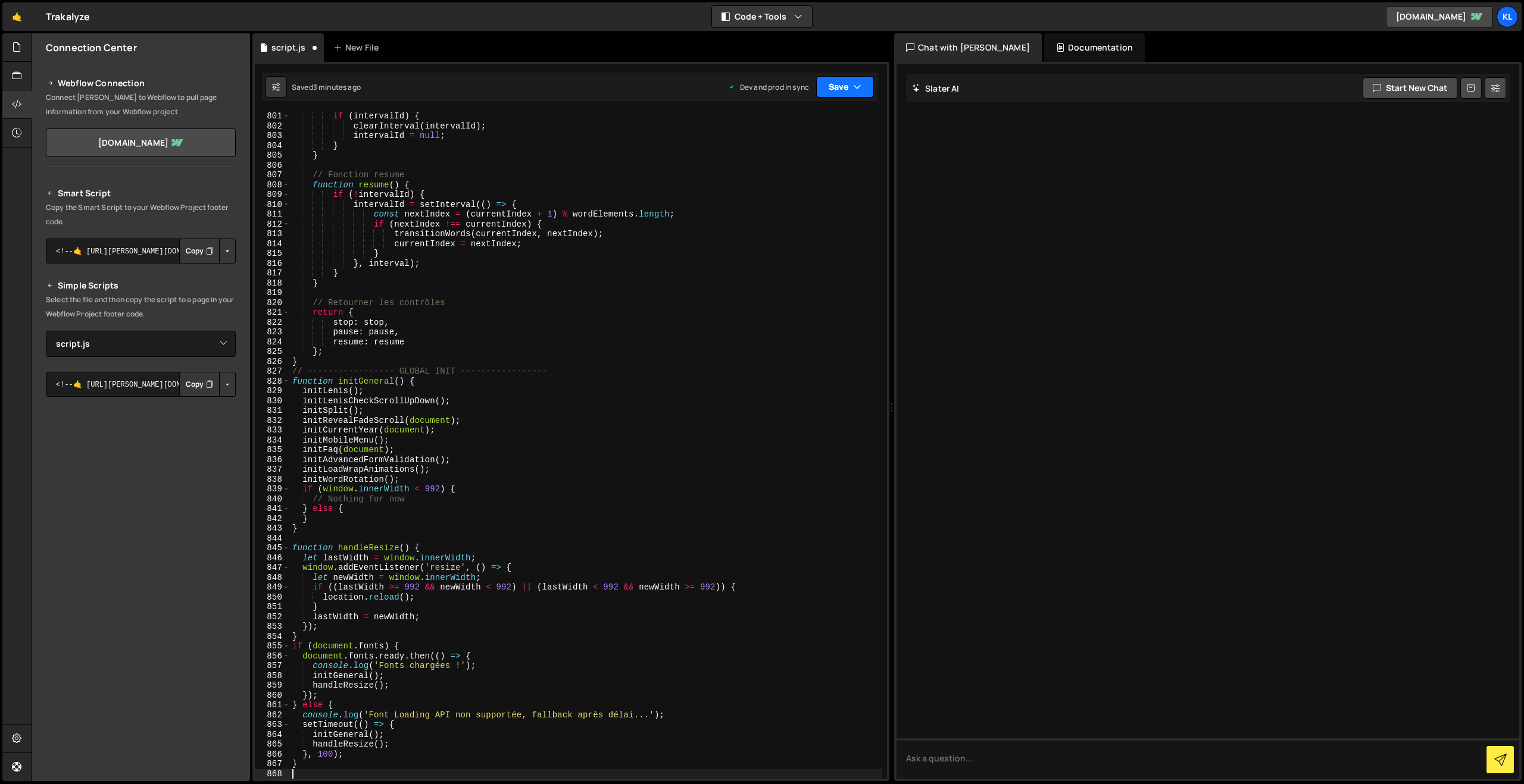
click at [845, 89] on button "Save" at bounding box center [844, 86] width 58 height 21
drag, startPoint x: 772, startPoint y: 164, endPoint x: 748, endPoint y: 151, distance: 27.3
click at [773, 164] on div "3 minutes ago" at bounding box center [787, 167] width 47 height 10
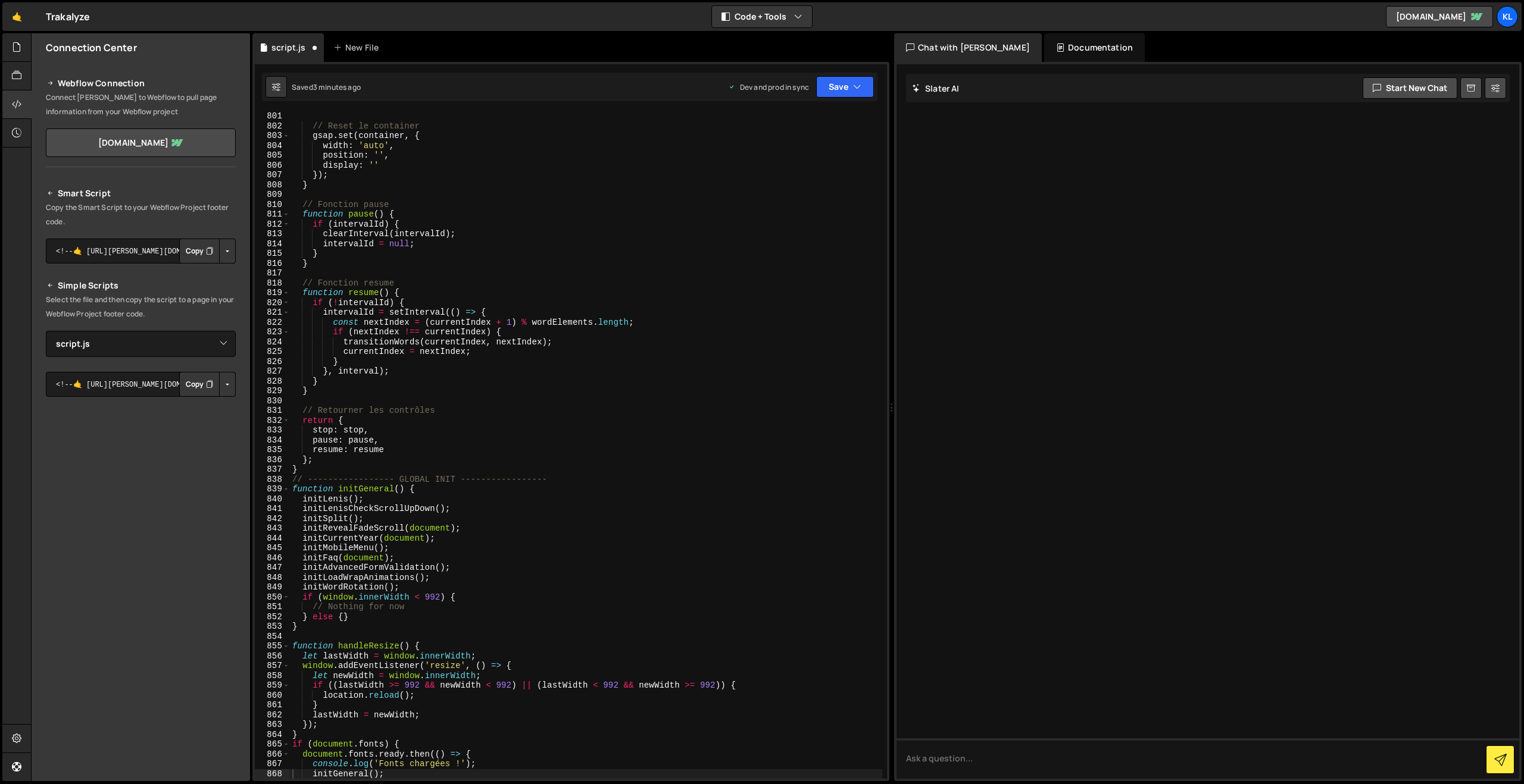
scroll to position [7855, 0]
click at [1030, 379] on div at bounding box center [1208, 422] width 623 height 715
click at [618, 346] on div "// Reset le container gsap . set ( container , { width : 'auto' , position : ''…" at bounding box center [586, 454] width 592 height 687
type textarea "}"
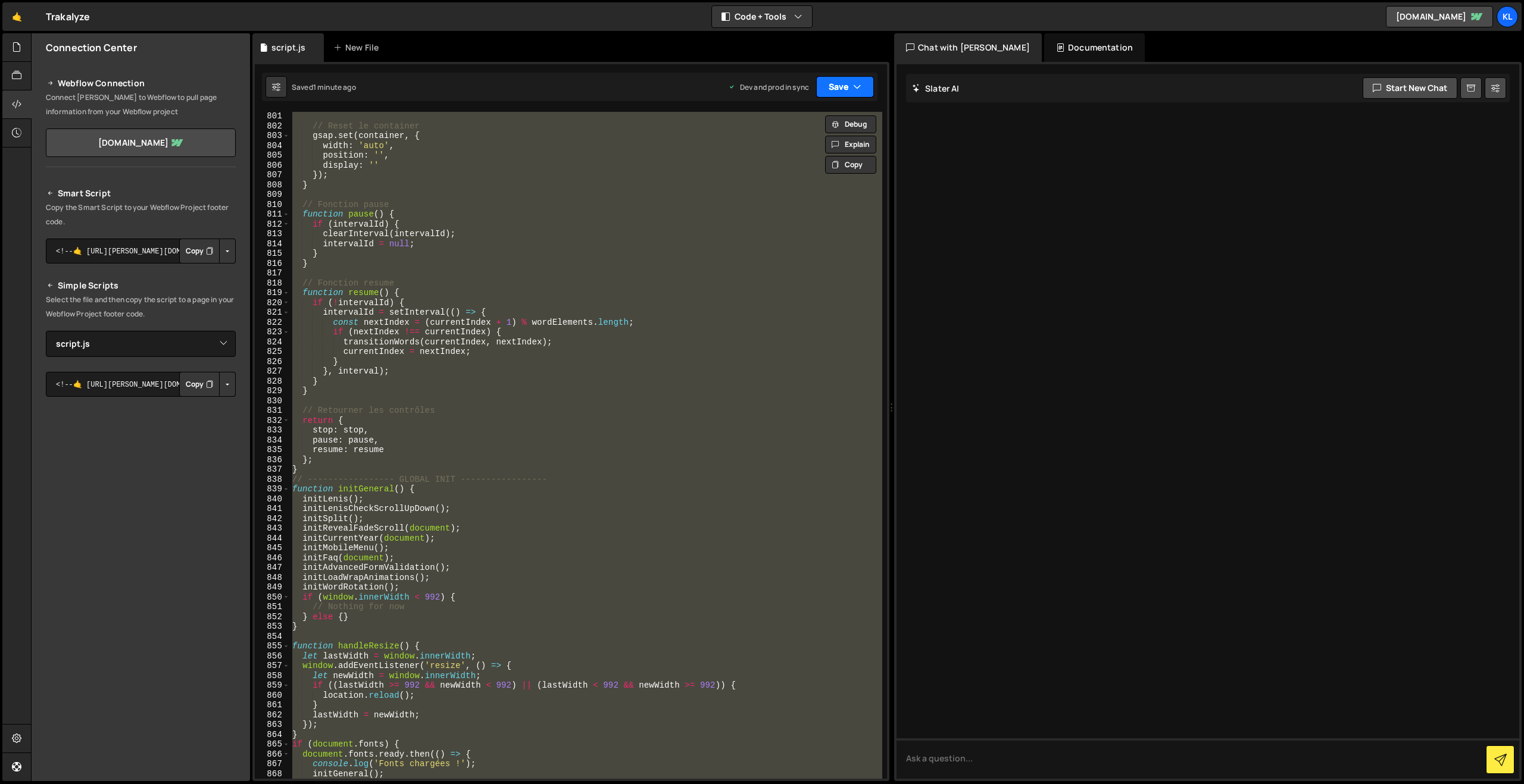
paste textarea
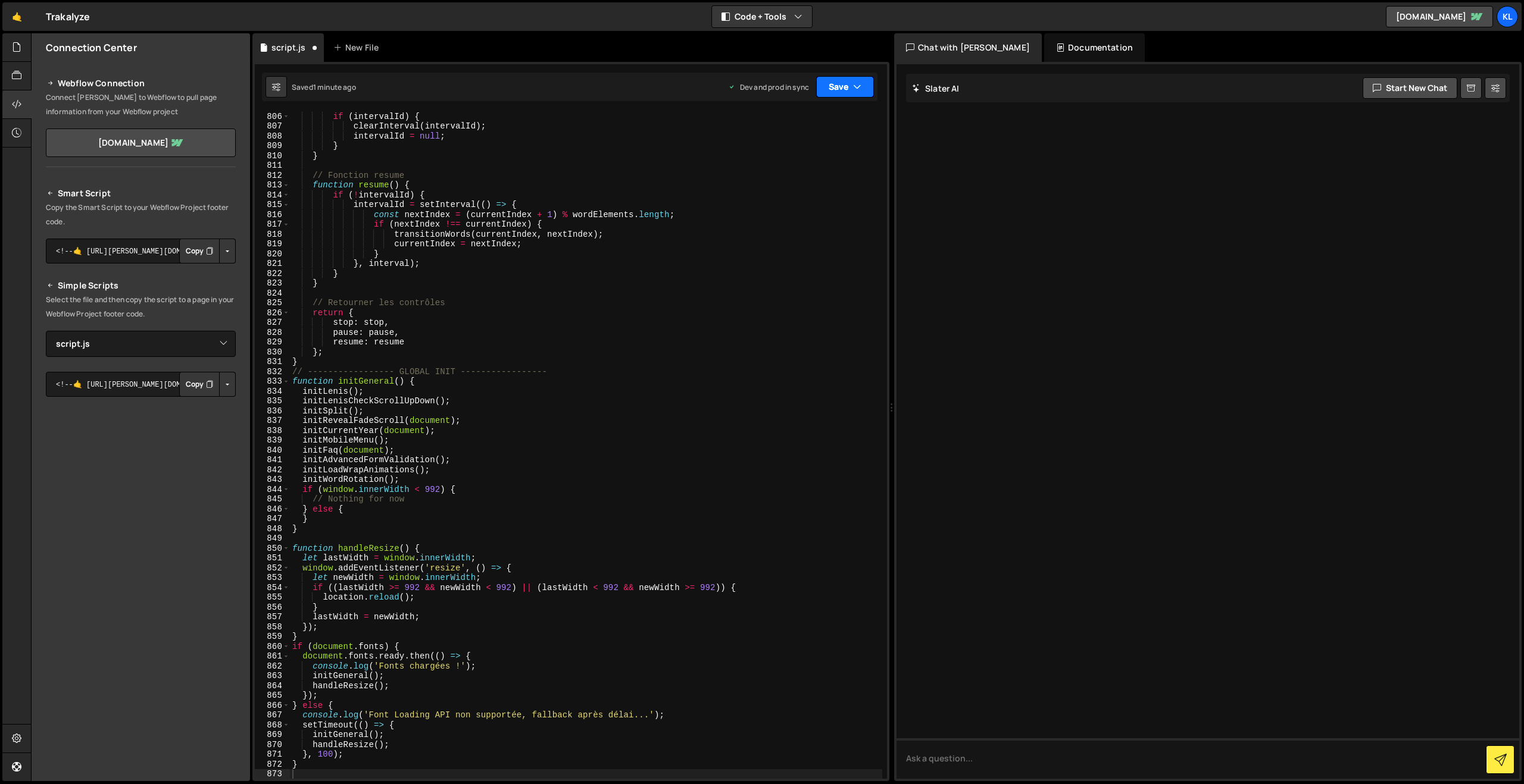
drag, startPoint x: 849, startPoint y: 85, endPoint x: 843, endPoint y: 93, distance: 10.0
click at [849, 84] on button "Save" at bounding box center [844, 86] width 58 height 21
click at [790, 146] on button "Save to Production S Saved 1 minute ago" at bounding box center [804, 161] width 143 height 39
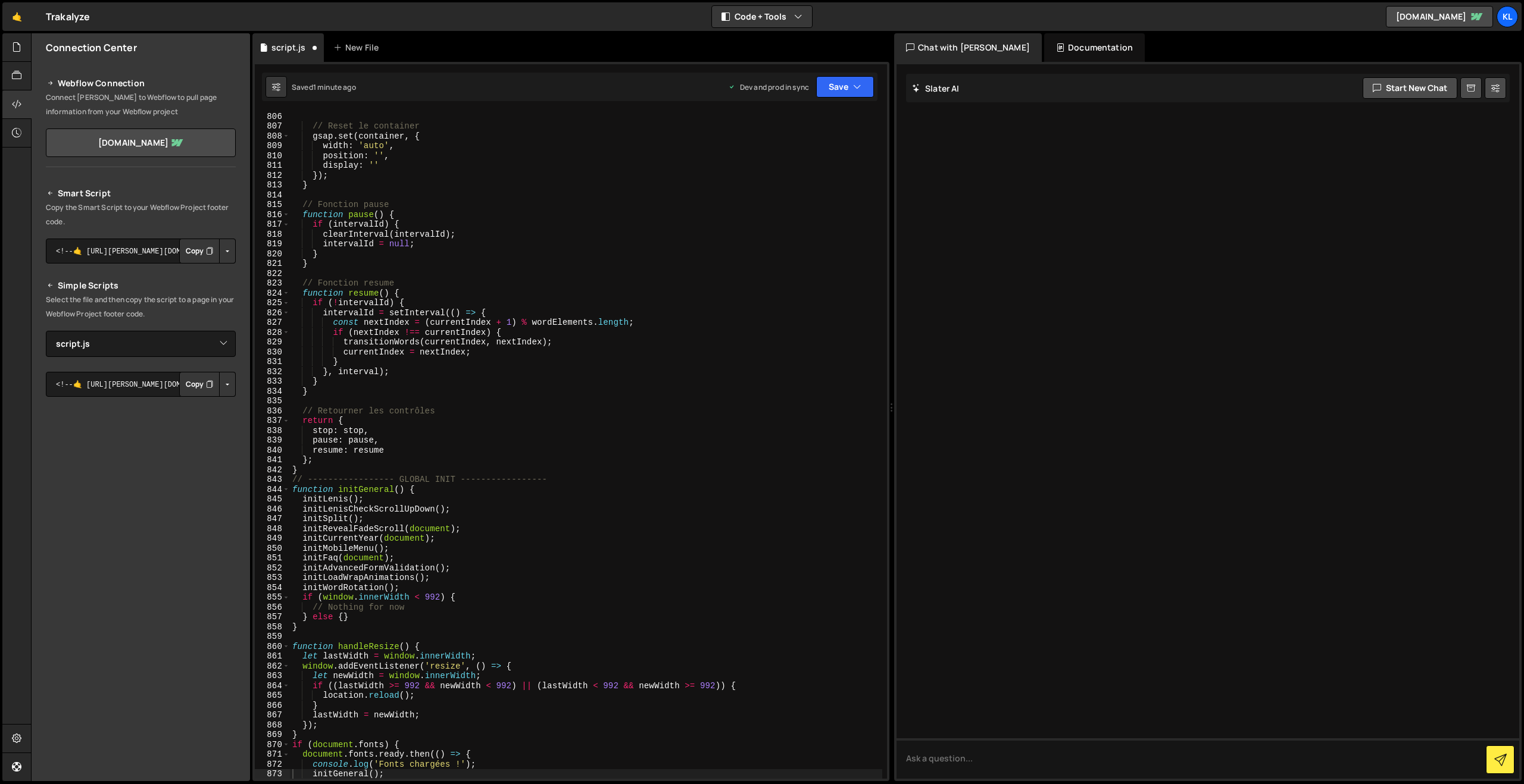
scroll to position [7904, 0]
